Goal: Transaction & Acquisition: Register for event/course

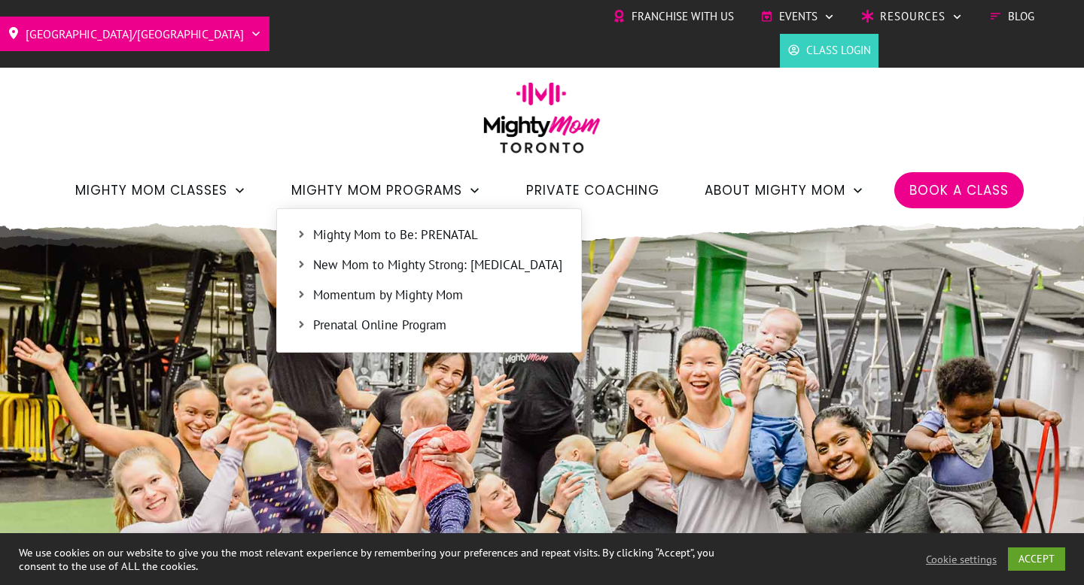
click at [404, 230] on span "Mighty Mom to Be: PRENATAL" at bounding box center [437, 236] width 249 height 20
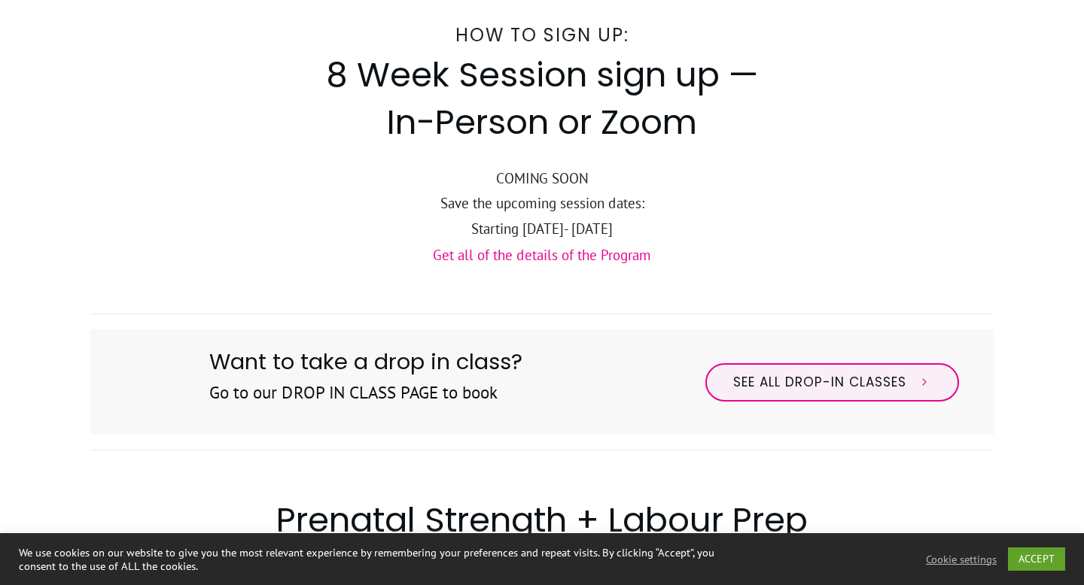
scroll to position [594, 0]
click at [591, 259] on link "Get all of the details of the Program" at bounding box center [542, 254] width 218 height 18
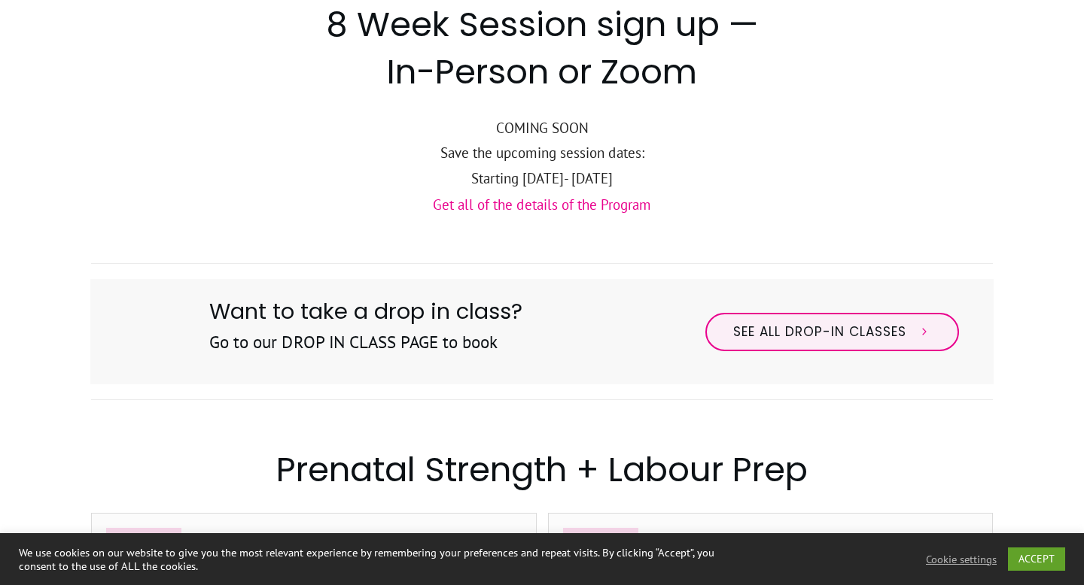
scroll to position [644, 0]
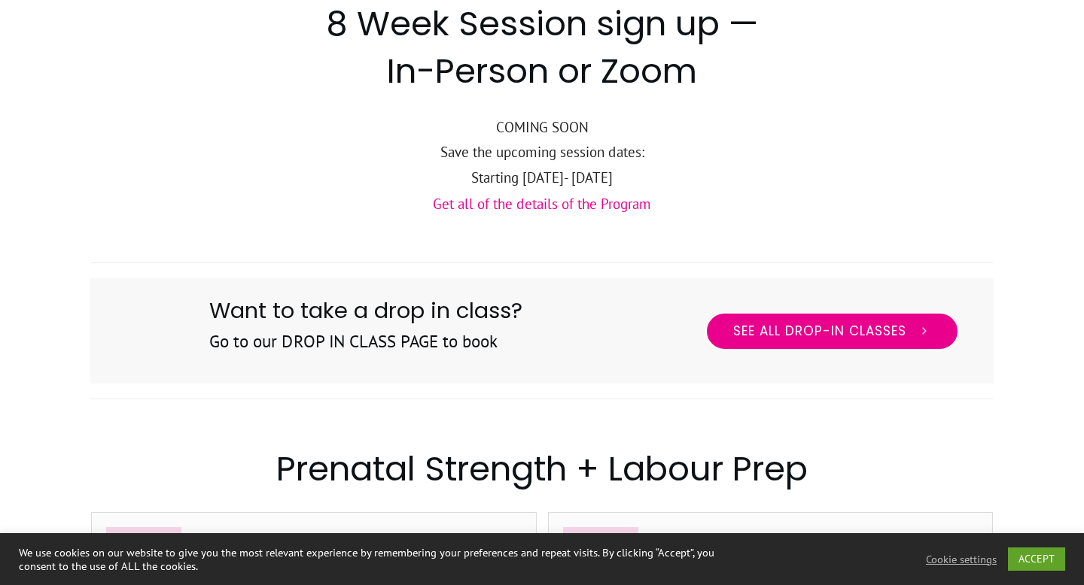
click at [835, 327] on span "See All Drop-in Classes" at bounding box center [819, 332] width 173 height 17
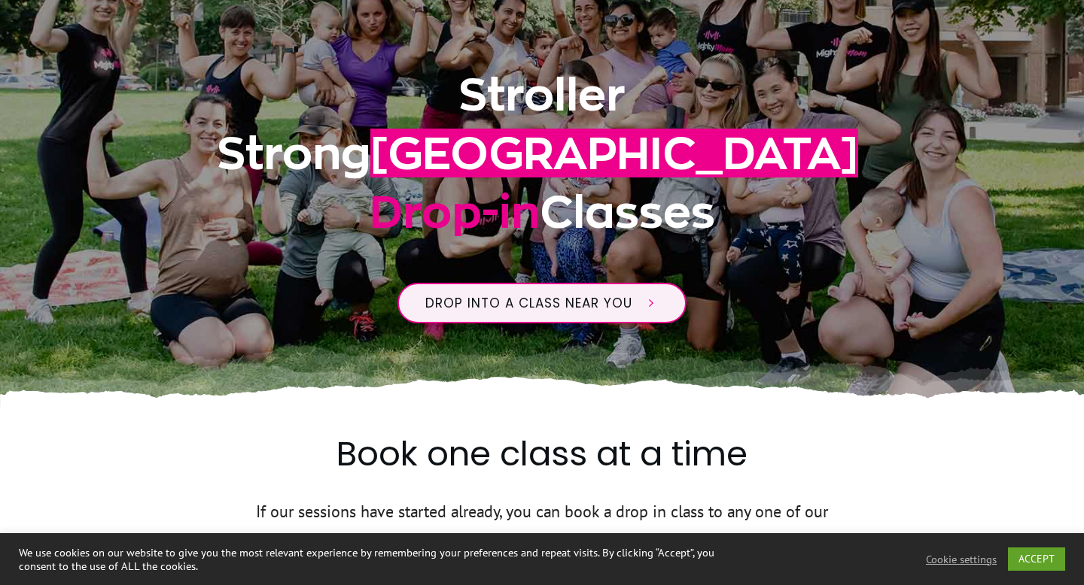
scroll to position [299, 0]
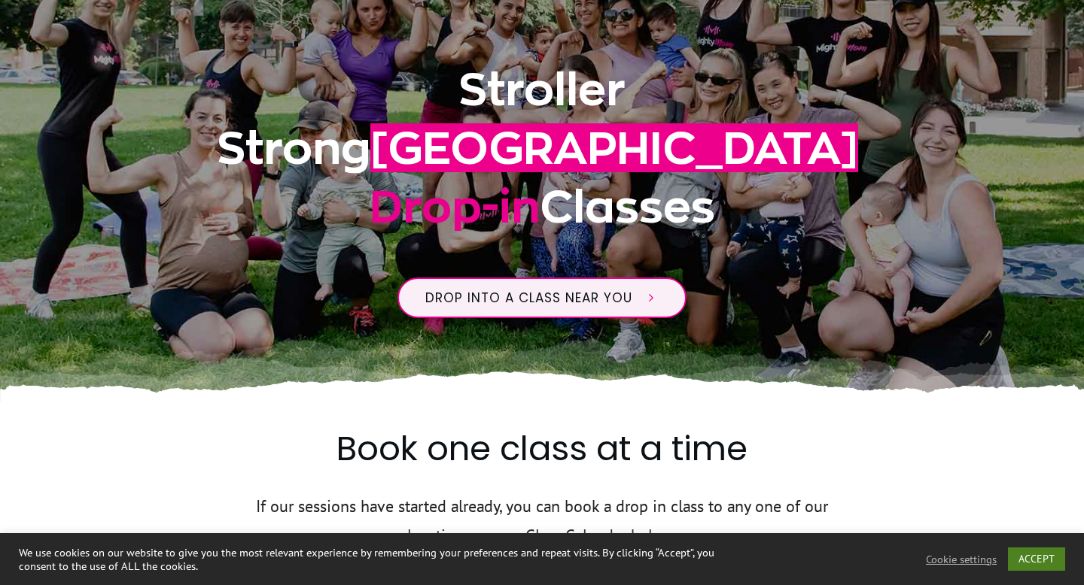
click at [1027, 564] on link "ACCEPT" at bounding box center [1036, 559] width 57 height 23
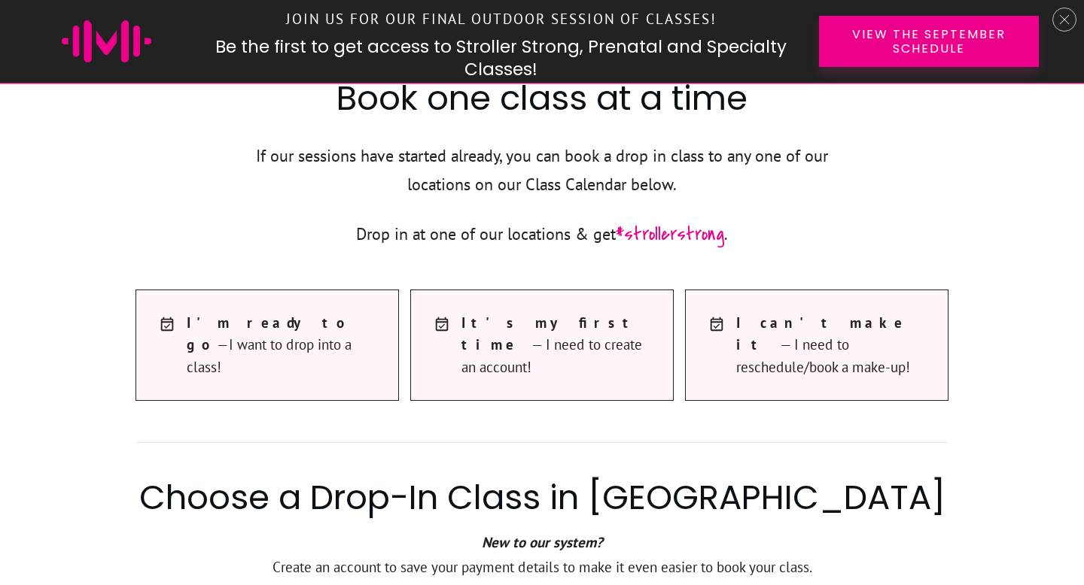
scroll to position [737, 0]
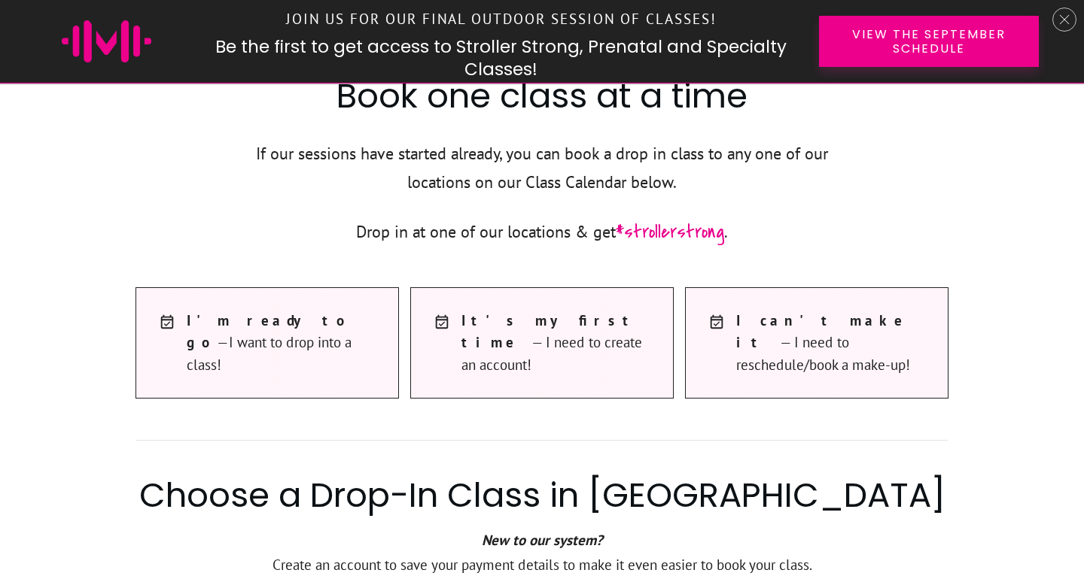
click at [554, 353] on span "I t's my first time — I need to create an account!" at bounding box center [559, 343] width 196 height 66
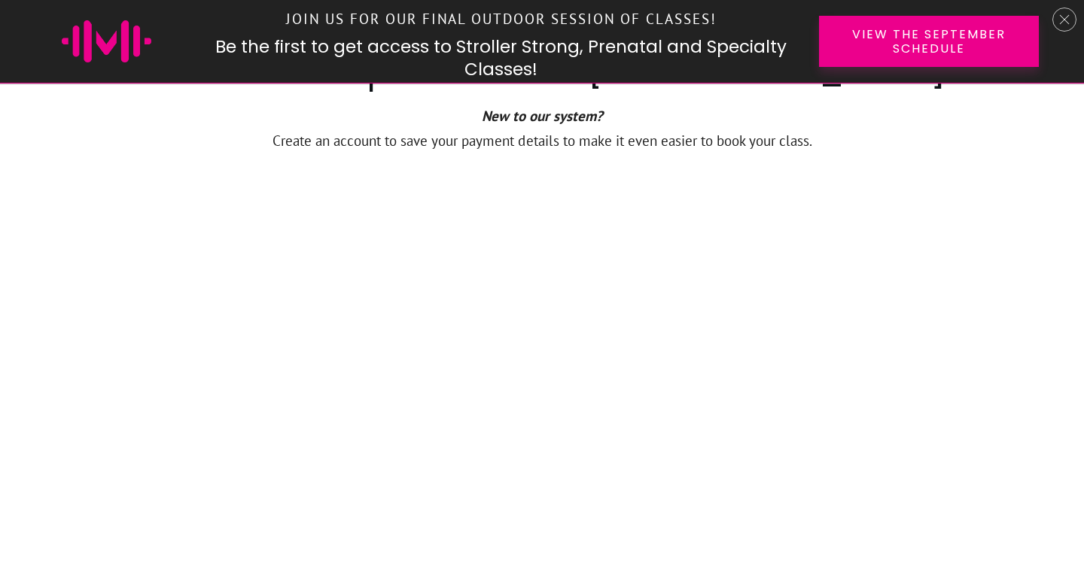
scroll to position [1160, 0]
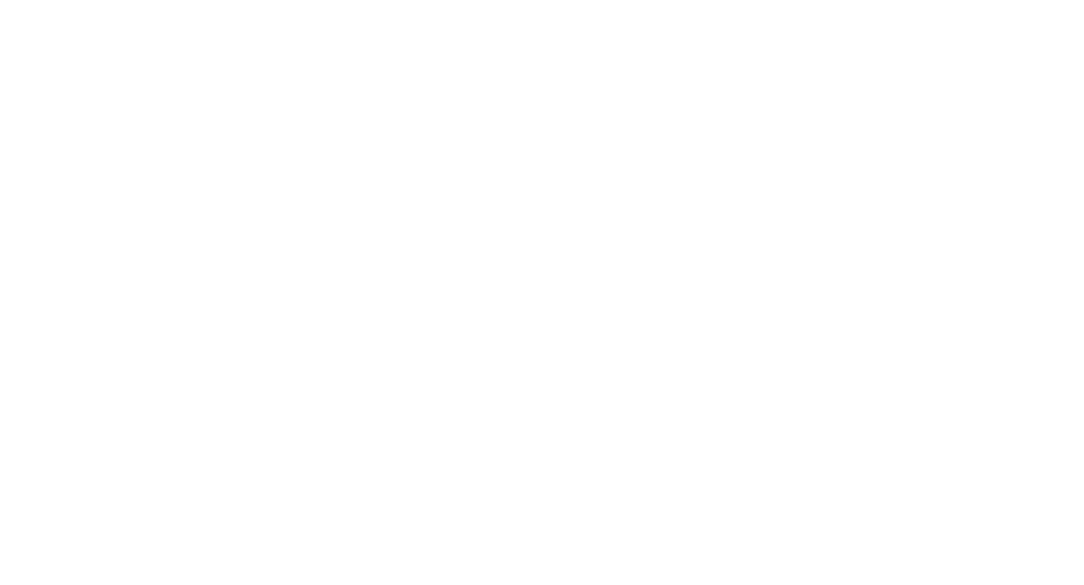
scroll to position [1887, 0]
